Goal: Use online tool/utility: Use online tool/utility

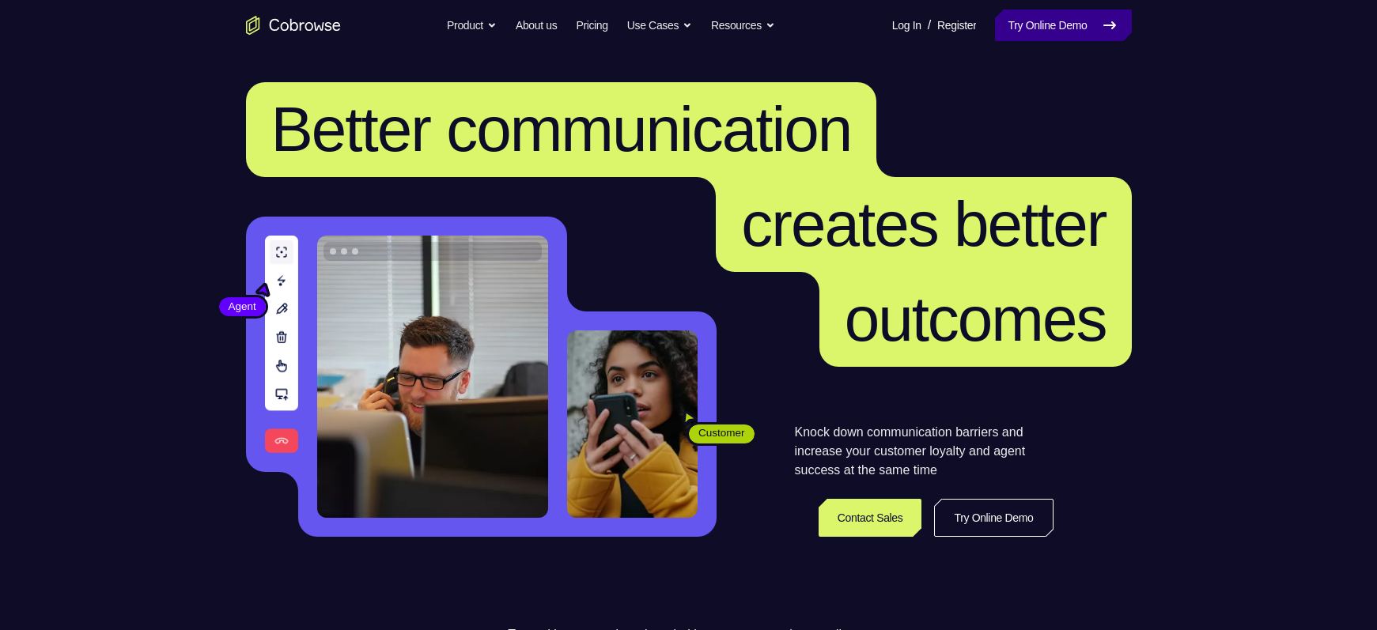
click at [1075, 25] on link "Try Online Demo" at bounding box center [1063, 25] width 136 height 32
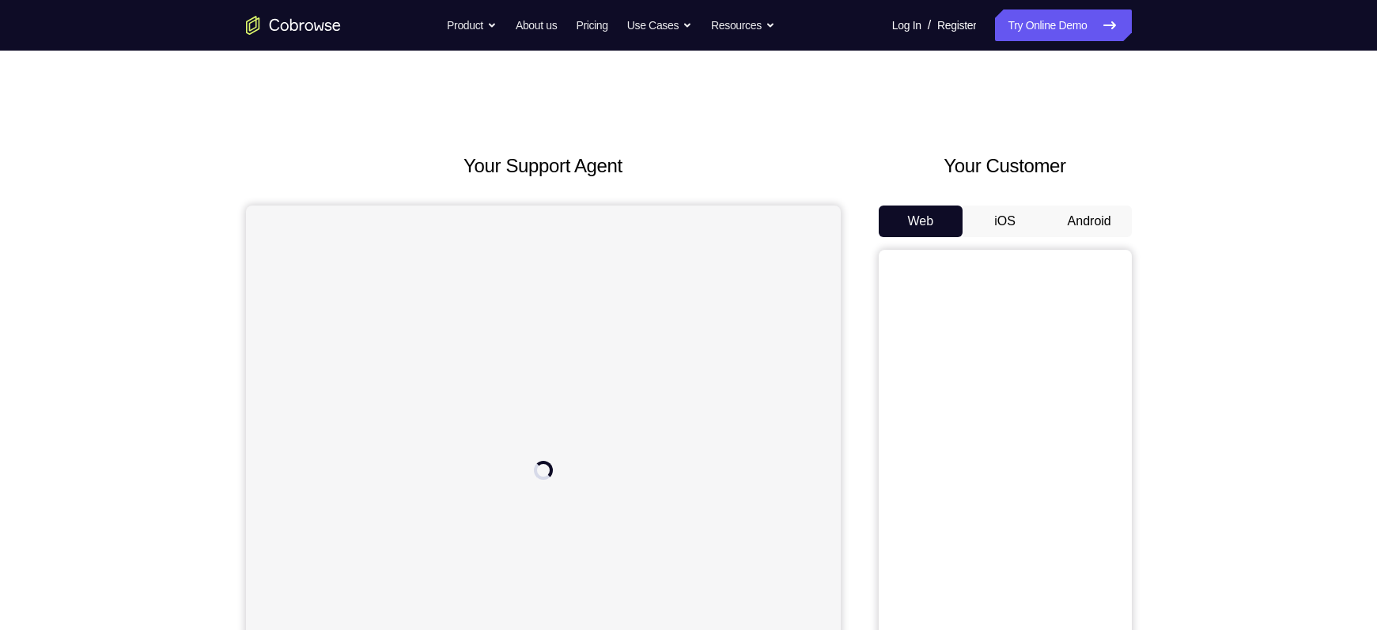
click at [1077, 213] on button "Android" at bounding box center [1089, 222] width 85 height 32
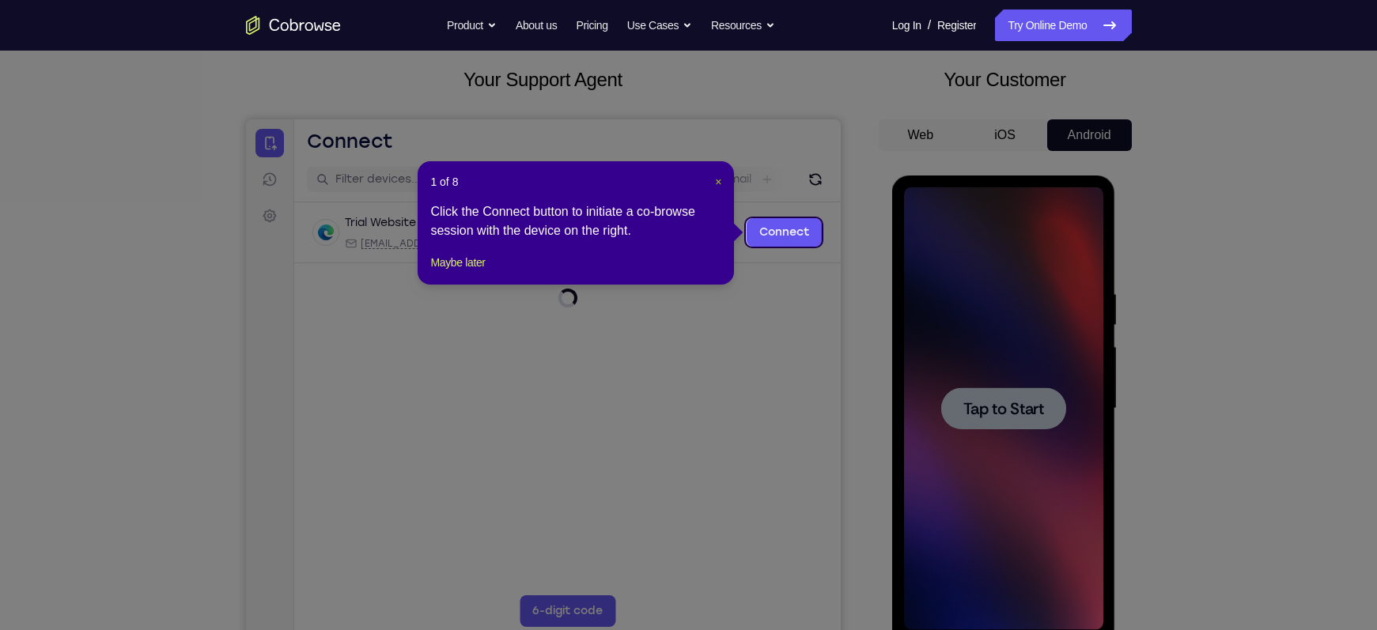
click at [719, 179] on span "×" at bounding box center [718, 182] width 6 height 13
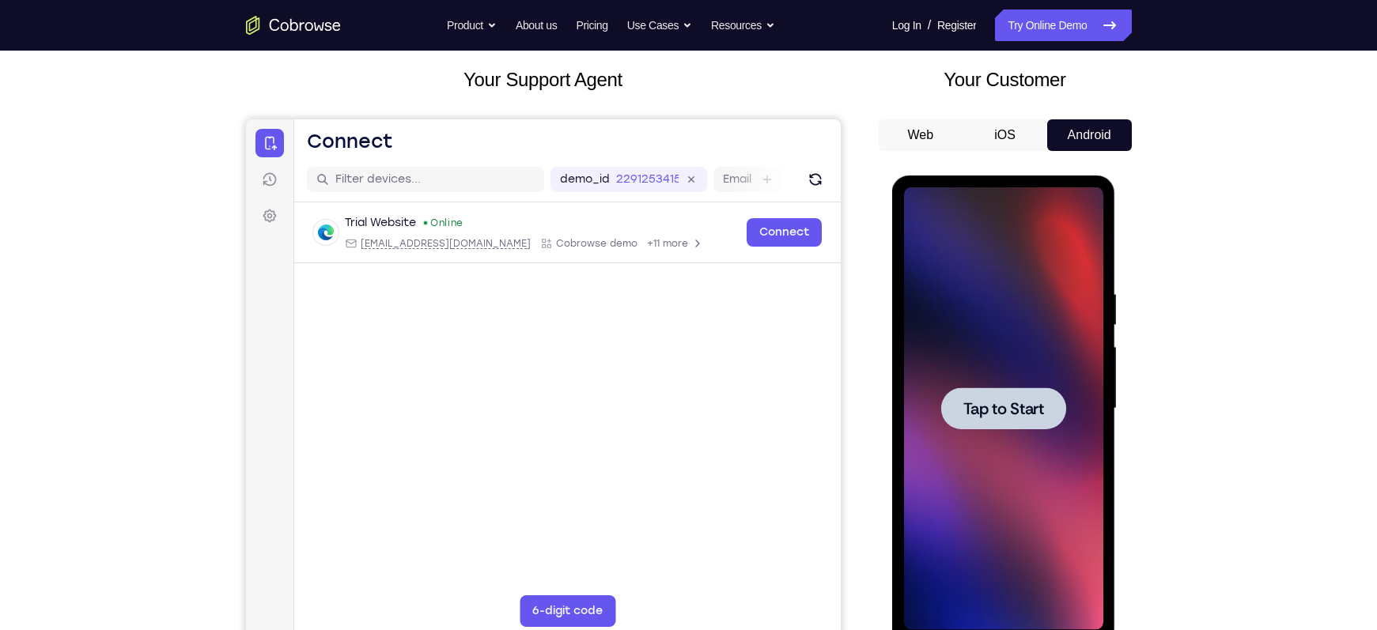
click at [978, 386] on div at bounding box center [1003, 408] width 199 height 443
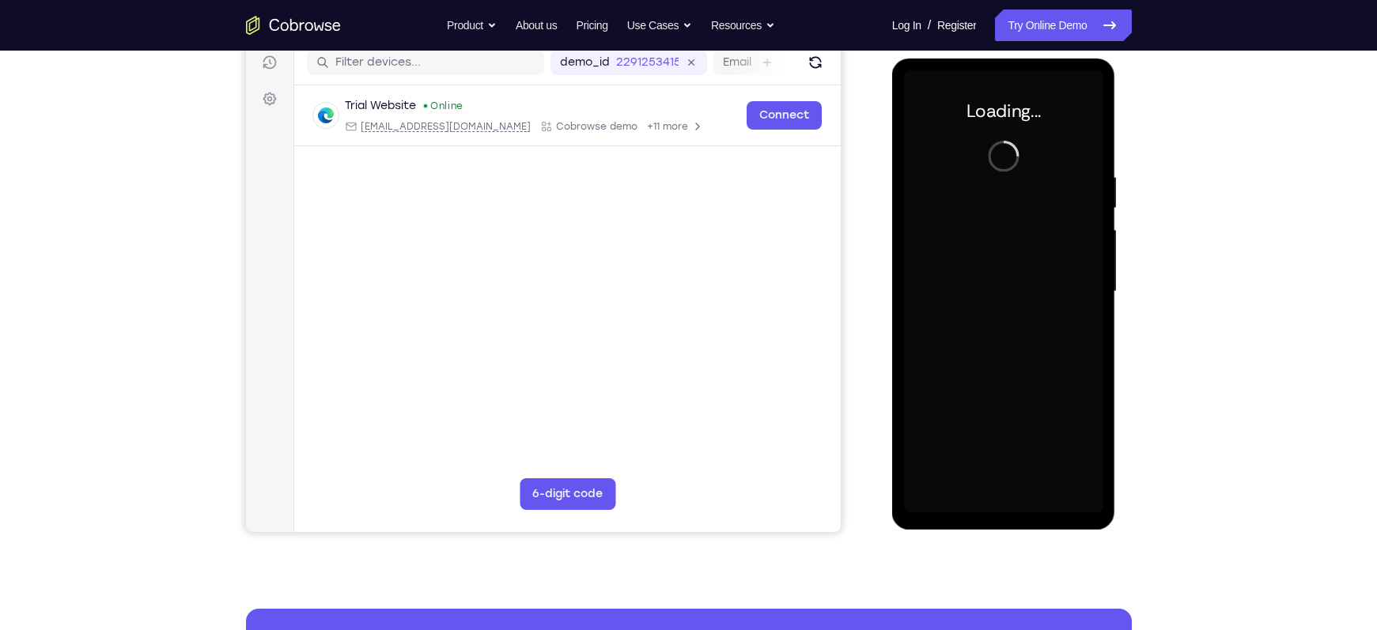
scroll to position [204, 0]
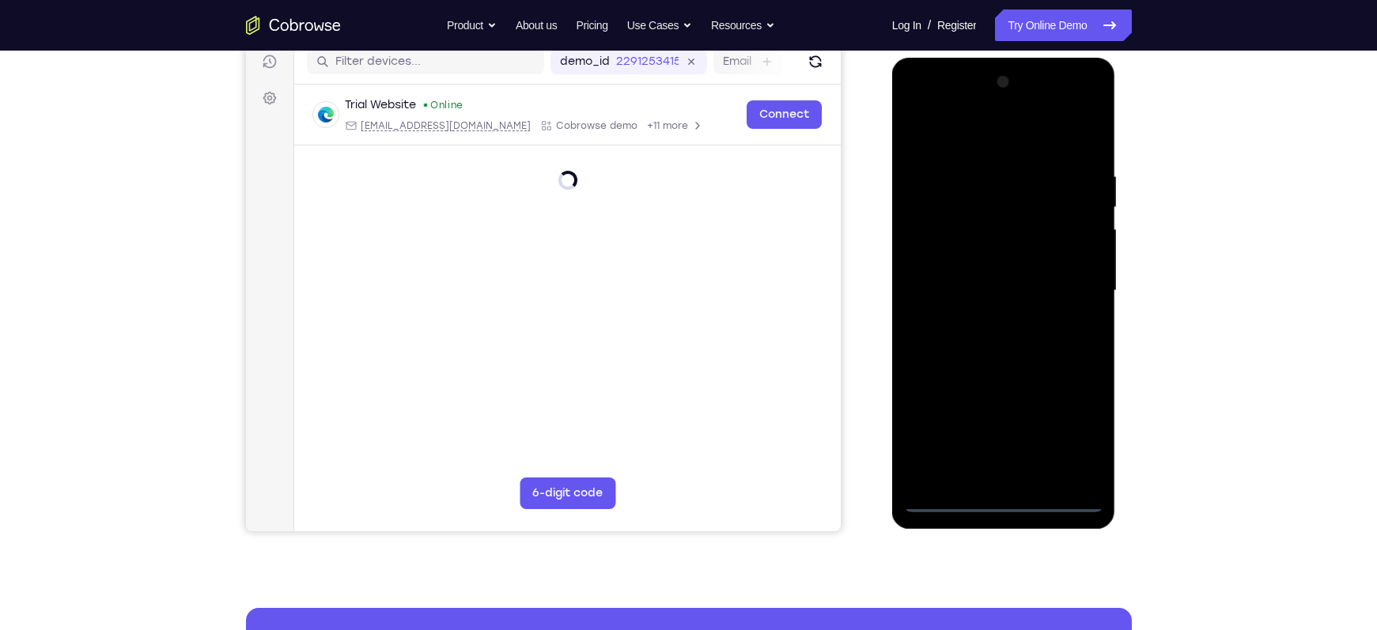
click at [1008, 503] on div at bounding box center [1003, 291] width 199 height 443
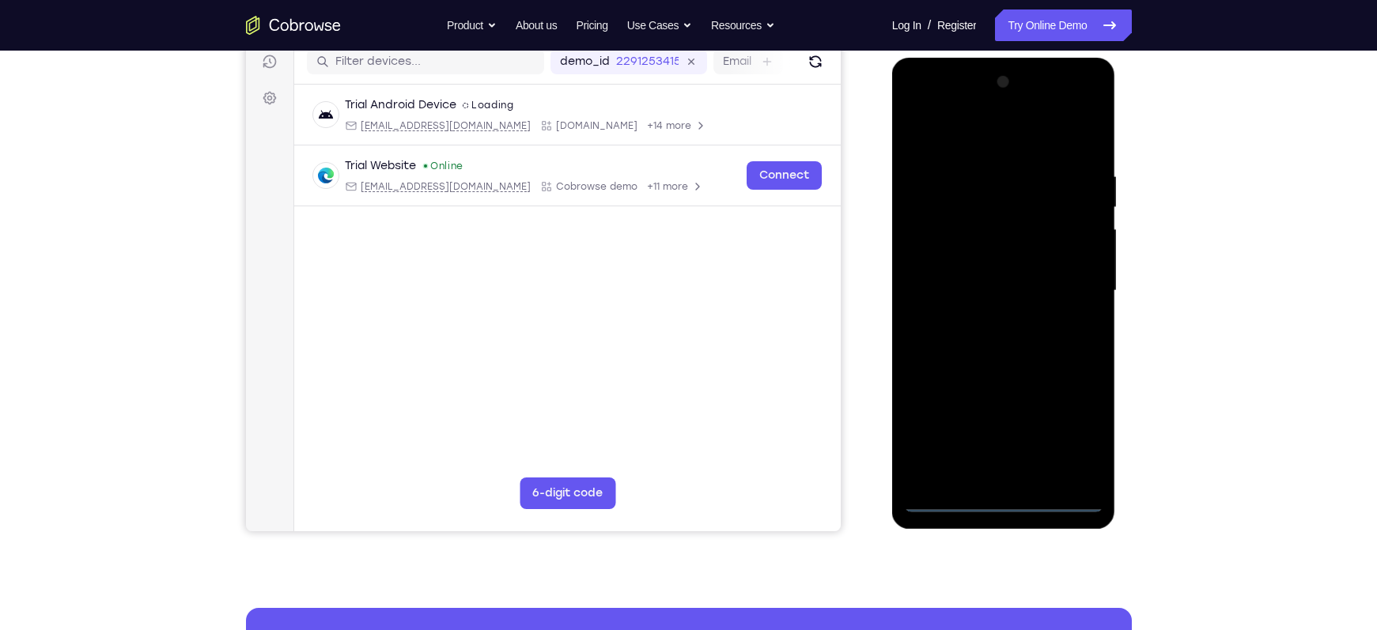
click at [1082, 439] on div at bounding box center [1003, 291] width 199 height 443
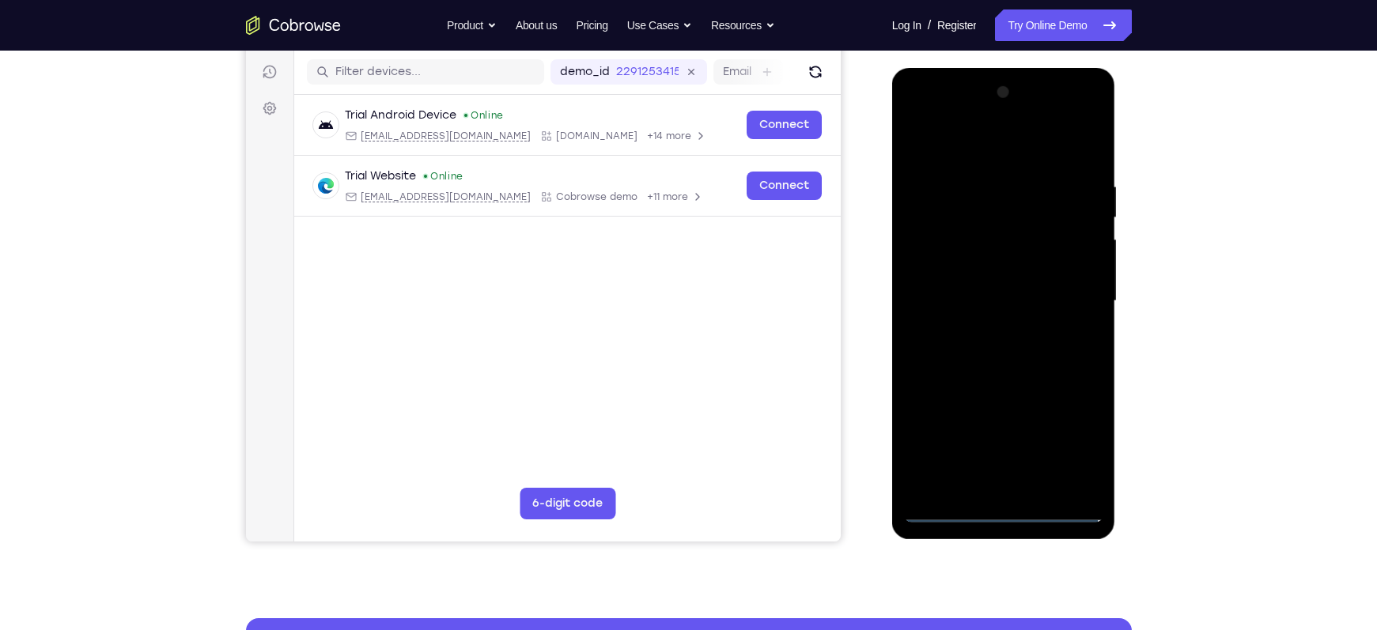
click at [928, 153] on div at bounding box center [1003, 301] width 199 height 443
click at [1072, 296] on div at bounding box center [1003, 301] width 199 height 443
click at [987, 329] on div at bounding box center [1003, 301] width 199 height 443
click at [998, 284] on div at bounding box center [1003, 301] width 199 height 443
click at [961, 265] on div at bounding box center [1003, 301] width 199 height 443
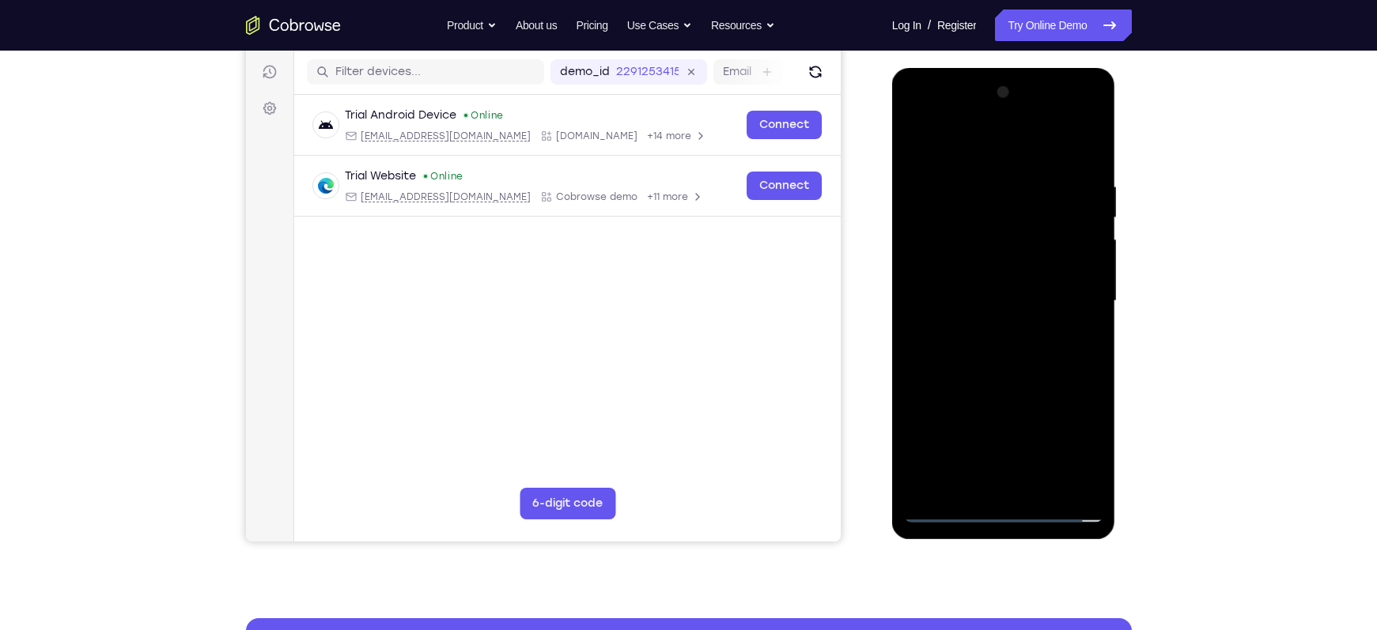
click at [951, 291] on div at bounding box center [1003, 301] width 199 height 443
click at [1085, 270] on div at bounding box center [1003, 301] width 199 height 443
click at [1078, 268] on div at bounding box center [1003, 301] width 199 height 443
click at [1082, 266] on div at bounding box center [1003, 301] width 199 height 443
click at [1024, 298] on div at bounding box center [1003, 301] width 199 height 443
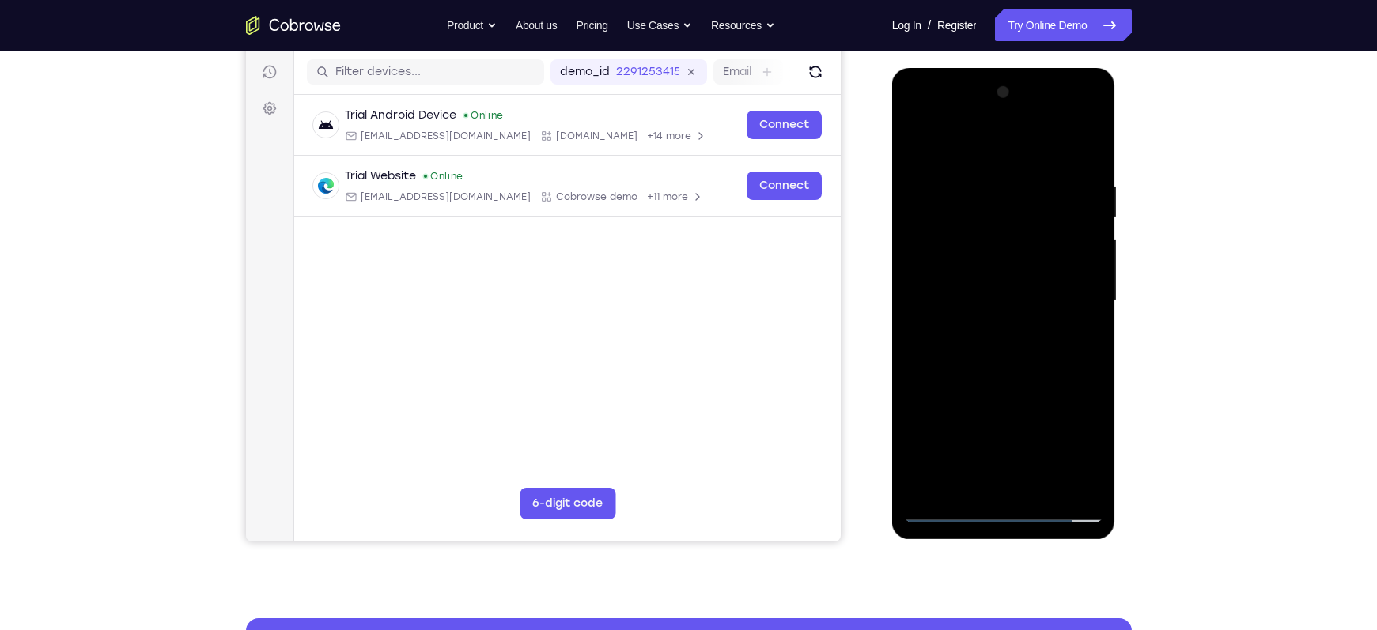
click at [997, 355] on div at bounding box center [1003, 301] width 199 height 443
click at [1007, 353] on div at bounding box center [1003, 301] width 199 height 443
click at [1006, 367] on div at bounding box center [1003, 301] width 199 height 443
click at [977, 189] on div at bounding box center [1003, 301] width 199 height 443
click at [1086, 149] on div at bounding box center [1003, 301] width 199 height 443
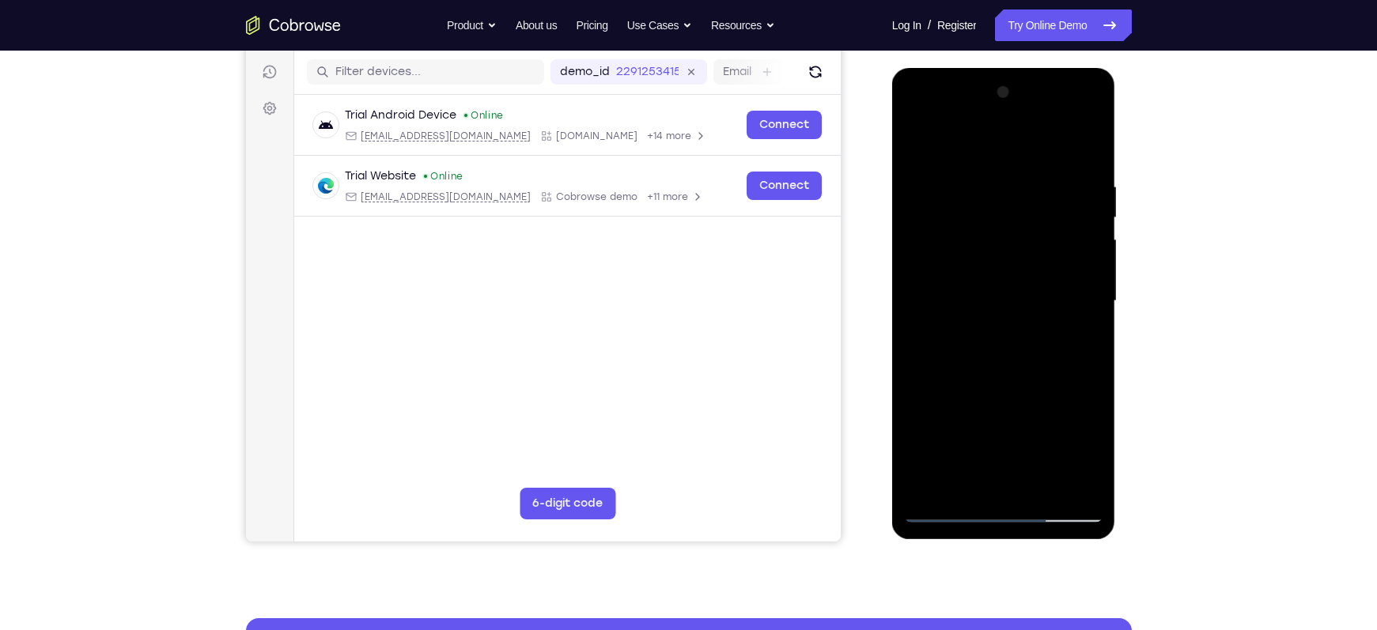
click at [1089, 143] on div at bounding box center [1003, 301] width 199 height 443
click at [917, 142] on div at bounding box center [1003, 301] width 199 height 443
click at [1043, 485] on div at bounding box center [1003, 301] width 199 height 443
click at [1006, 383] on div at bounding box center [1003, 301] width 199 height 443
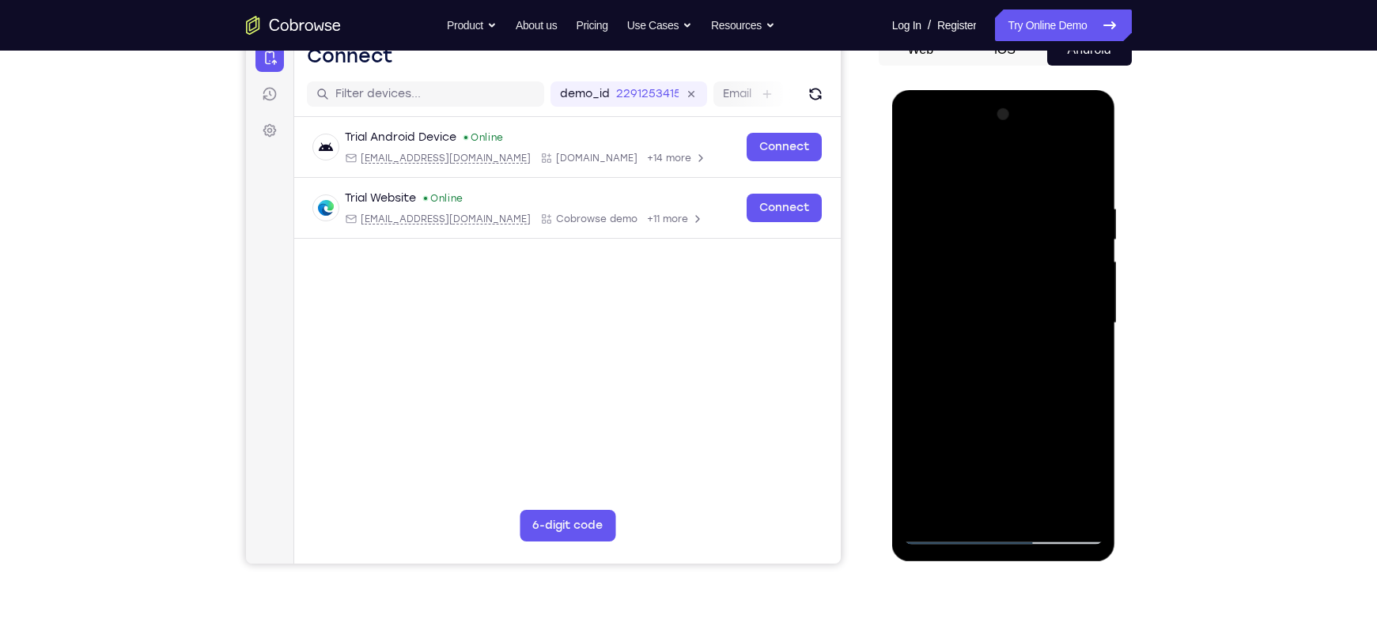
scroll to position [168, 0]
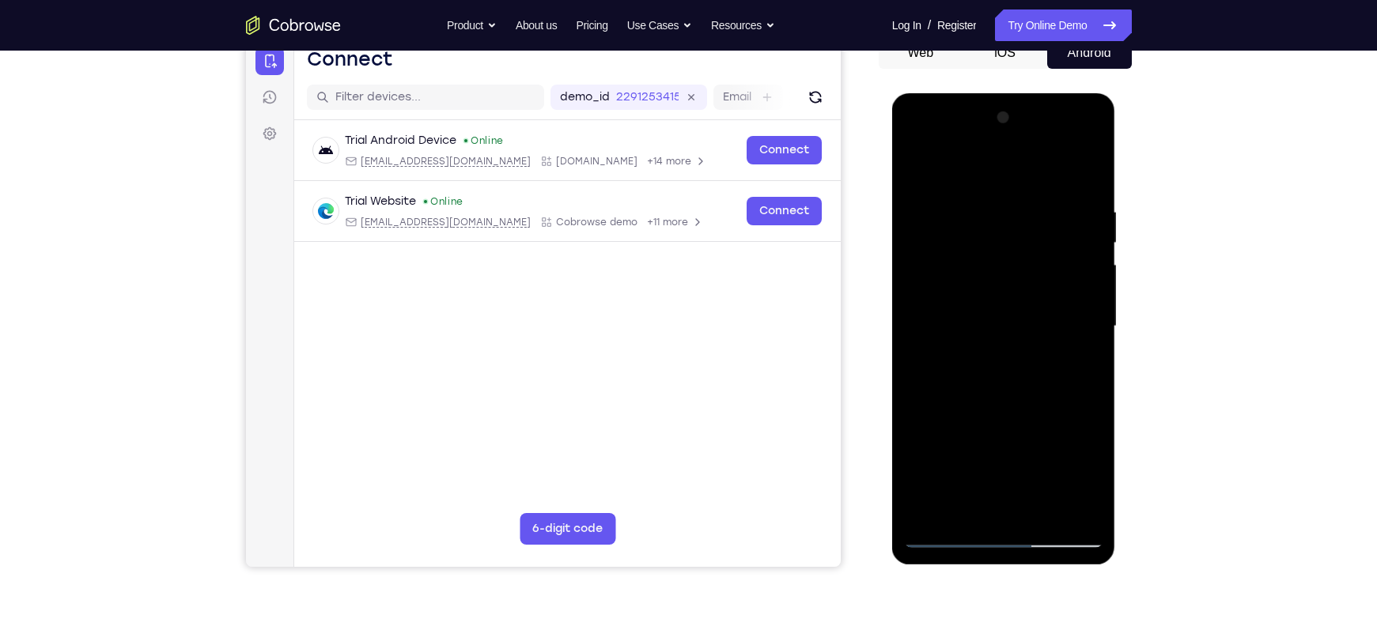
click at [924, 162] on div at bounding box center [1003, 326] width 199 height 443
drag, startPoint x: 988, startPoint y: 306, endPoint x: 973, endPoint y: 196, distance: 111.0
click at [973, 196] on div at bounding box center [1003, 326] width 199 height 443
drag, startPoint x: 970, startPoint y: 236, endPoint x: 972, endPoint y: 330, distance: 94.1
click at [972, 330] on div at bounding box center [1003, 326] width 199 height 443
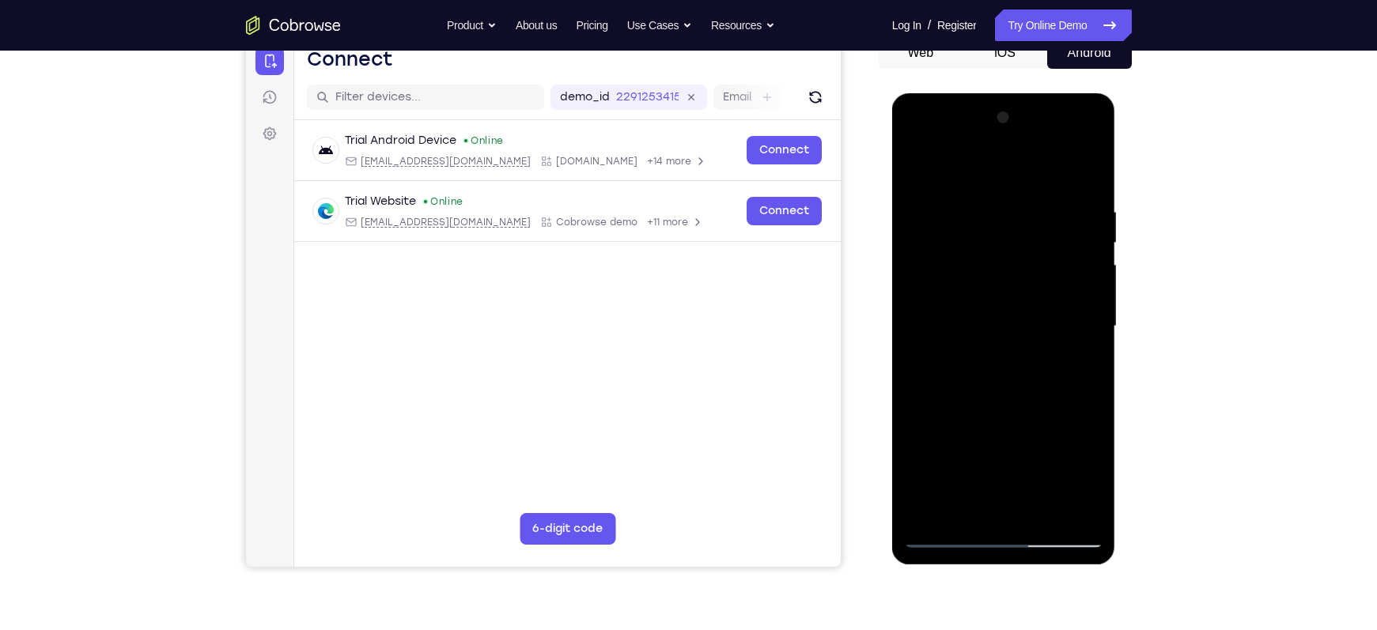
click at [978, 187] on div at bounding box center [1003, 326] width 199 height 443
click at [1084, 171] on div at bounding box center [1003, 326] width 199 height 443
drag, startPoint x: 1029, startPoint y: 318, endPoint x: 1034, endPoint y: 113, distance: 204.9
click at [1034, 113] on div at bounding box center [1003, 326] width 199 height 443
drag, startPoint x: 1012, startPoint y: 369, endPoint x: 1000, endPoint y: 238, distance: 131.8
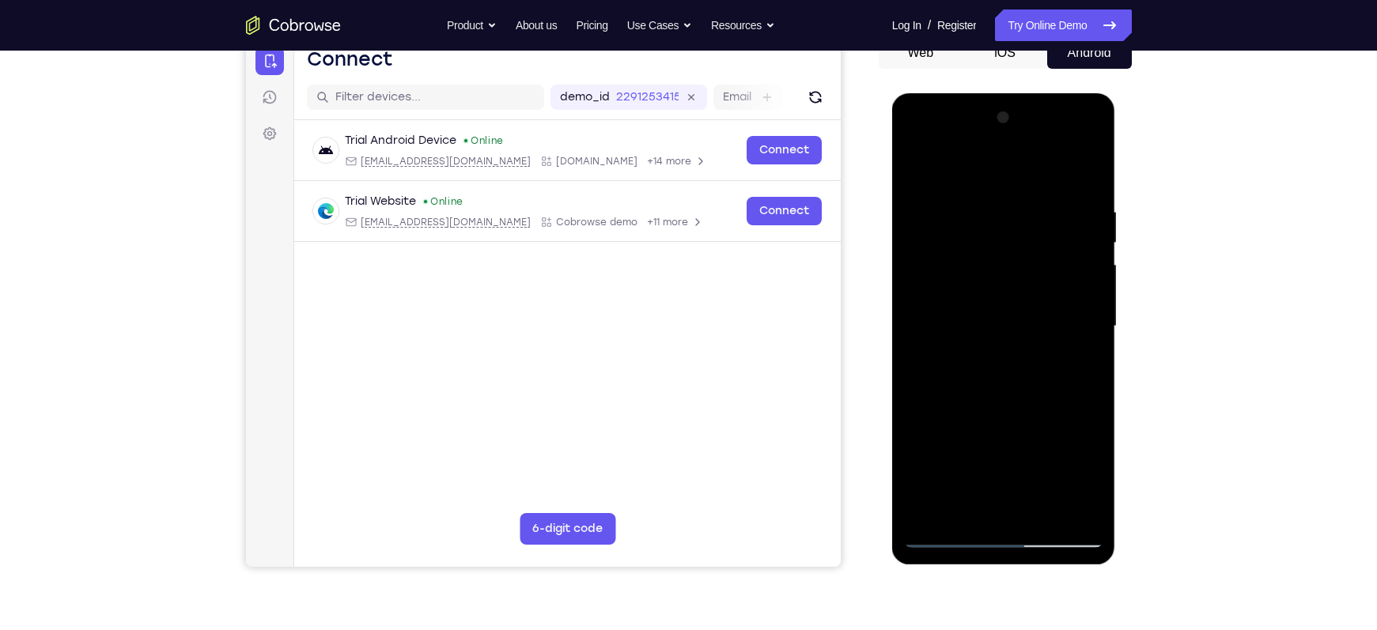
click at [1000, 238] on div at bounding box center [1003, 326] width 199 height 443
drag, startPoint x: 1015, startPoint y: 406, endPoint x: 1008, endPoint y: 237, distance: 169.4
click at [1008, 237] on div at bounding box center [1003, 326] width 199 height 443
drag, startPoint x: 1024, startPoint y: 387, endPoint x: 1015, endPoint y: 272, distance: 115.8
click at [1015, 272] on div at bounding box center [1003, 326] width 199 height 443
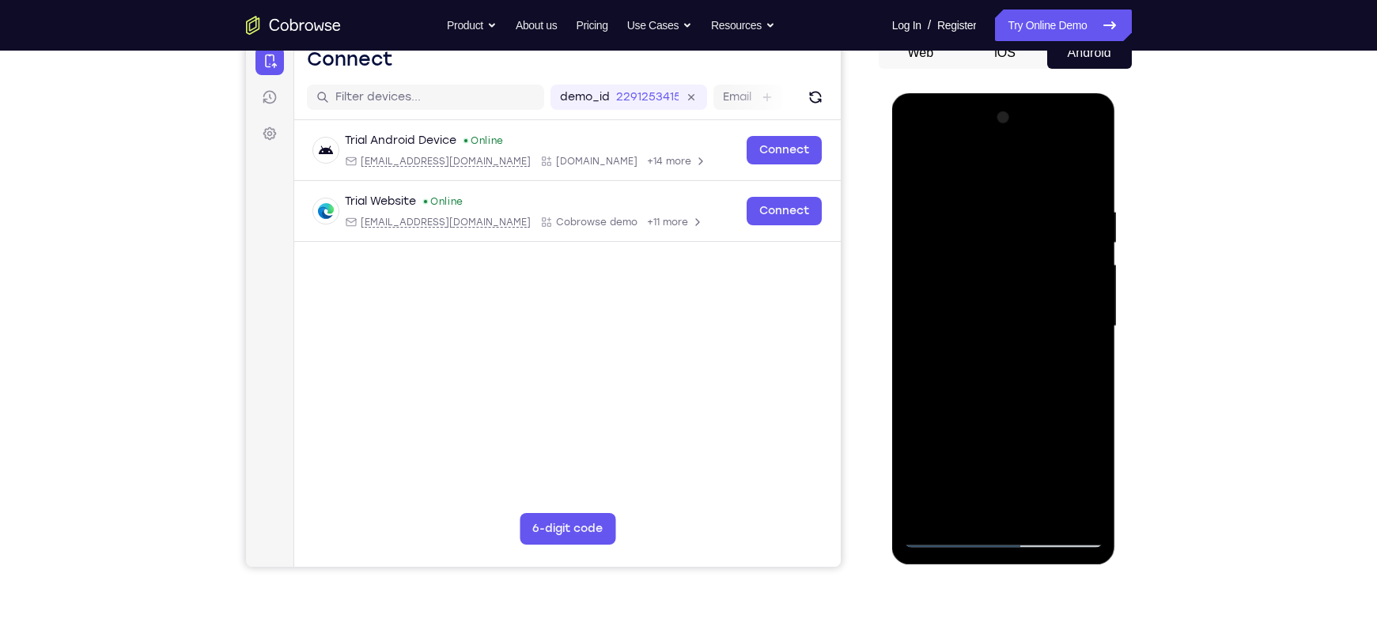
drag, startPoint x: 1021, startPoint y: 364, endPoint x: 1007, endPoint y: 282, distance: 83.5
click at [1007, 282] on div at bounding box center [1003, 326] width 199 height 443
